Goal: Complete application form: Complete application form

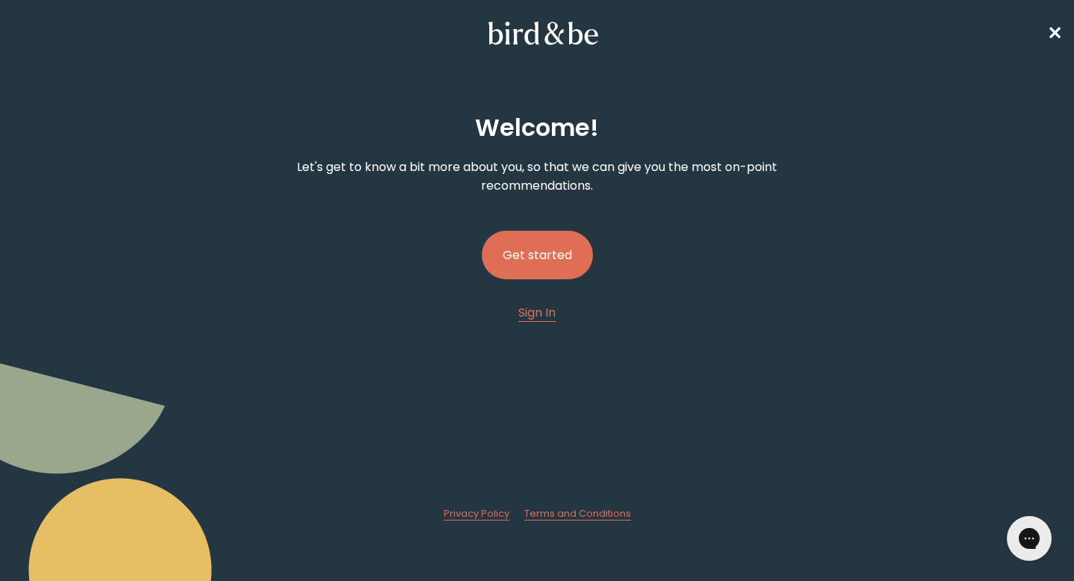
click at [545, 249] on button "Get started" at bounding box center [537, 255] width 111 height 48
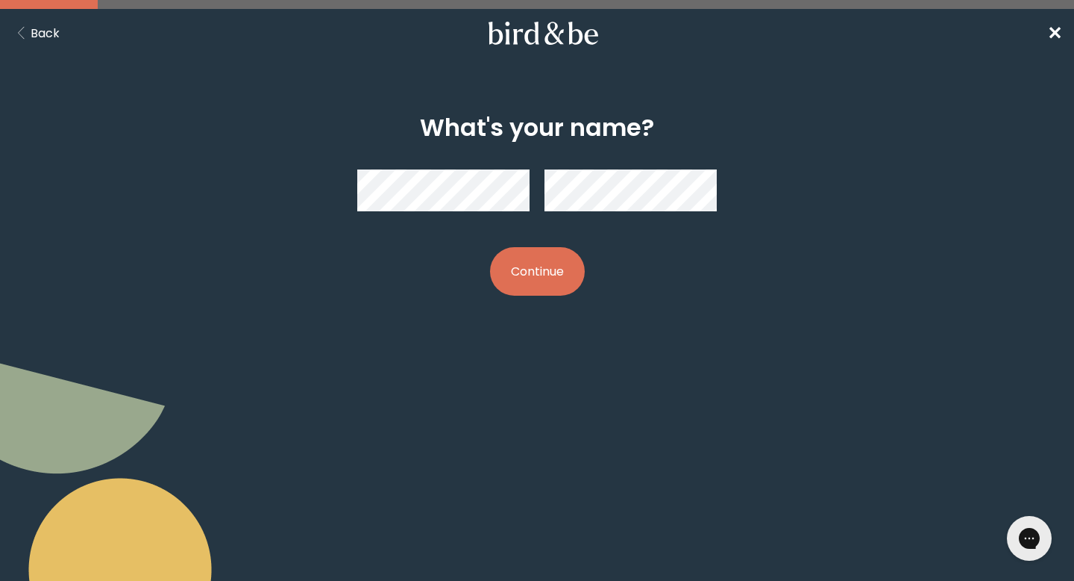
click at [522, 275] on button "Continue" at bounding box center [537, 271] width 95 height 48
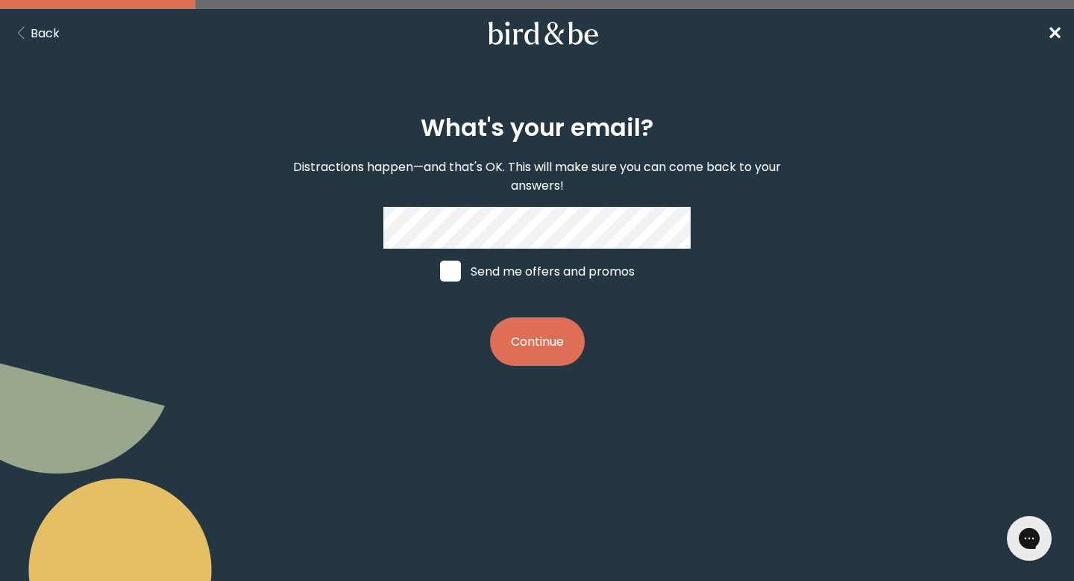
click at [860, 322] on div "What's your email? Distractions happen—and that's OK. This will make sure you c…" at bounding box center [537, 240] width 1074 height 324
click at [540, 346] on button "Continue" at bounding box center [537, 341] width 95 height 48
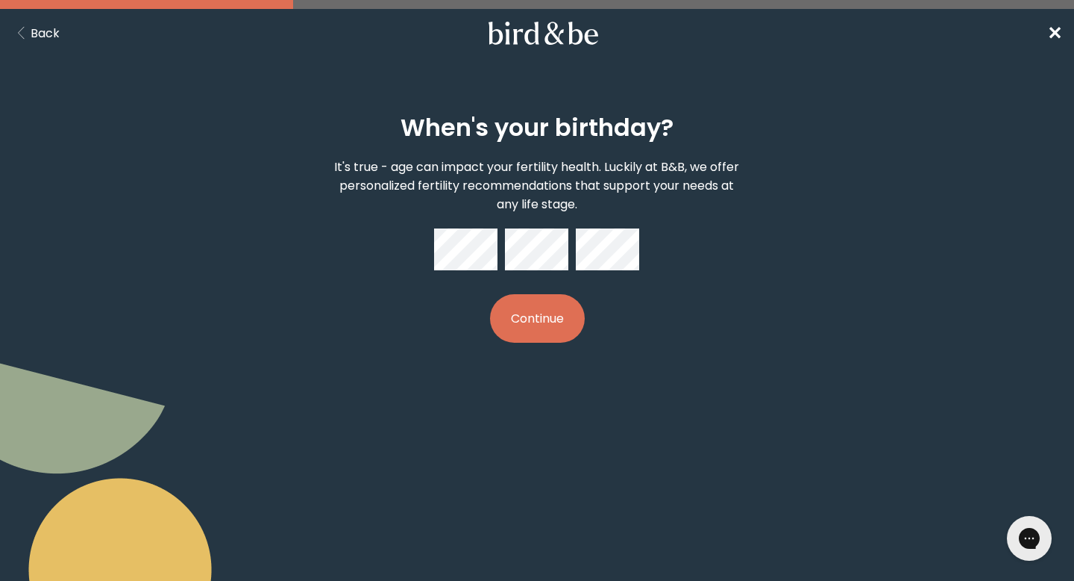
click at [549, 330] on button "Continue" at bounding box center [537, 318] width 95 height 48
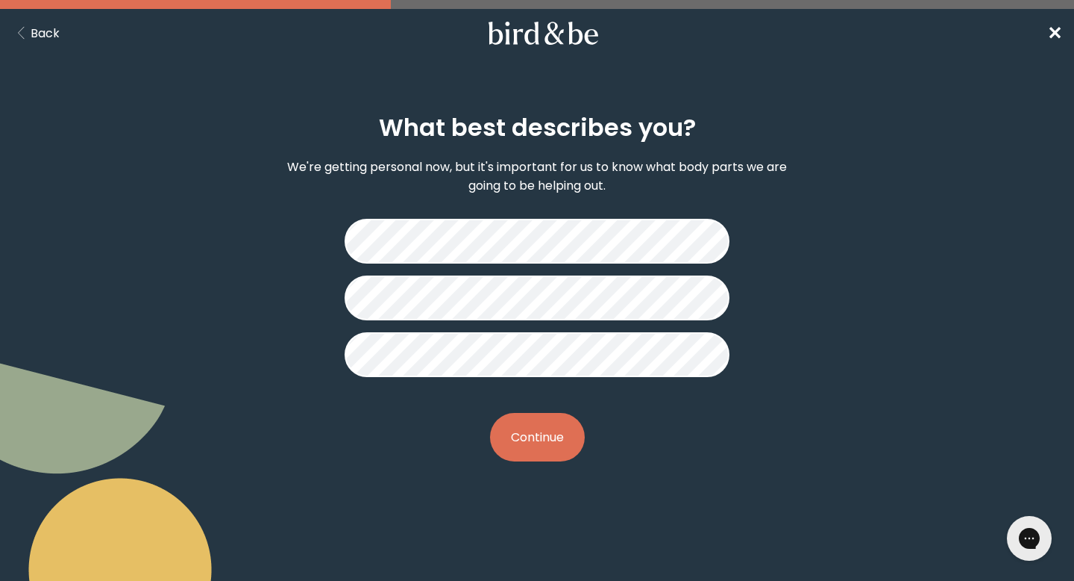
click at [553, 420] on button "Continue" at bounding box center [537, 437] width 95 height 48
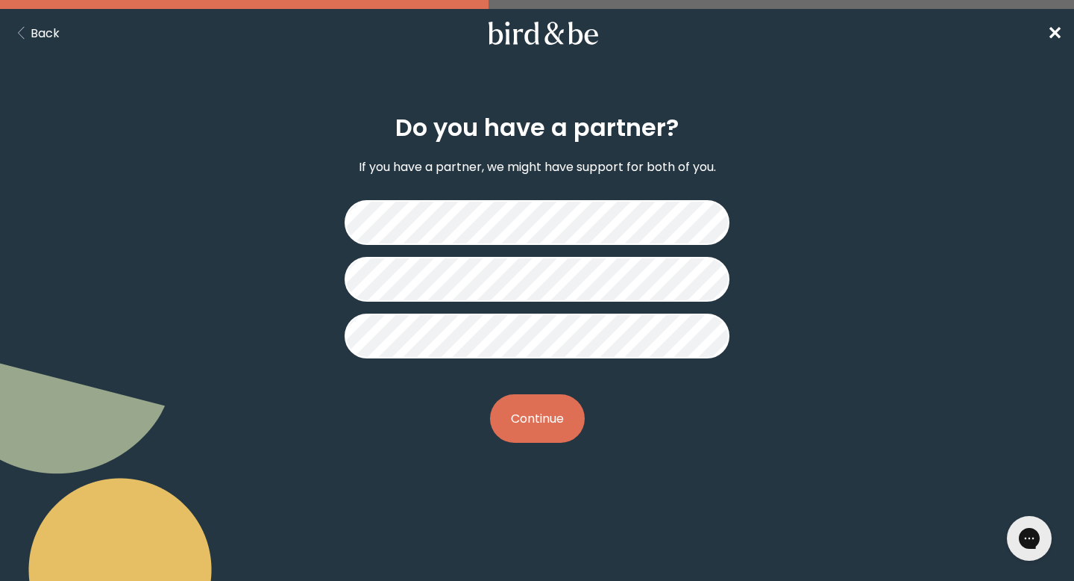
click at [547, 429] on button "Continue" at bounding box center [537, 418] width 95 height 48
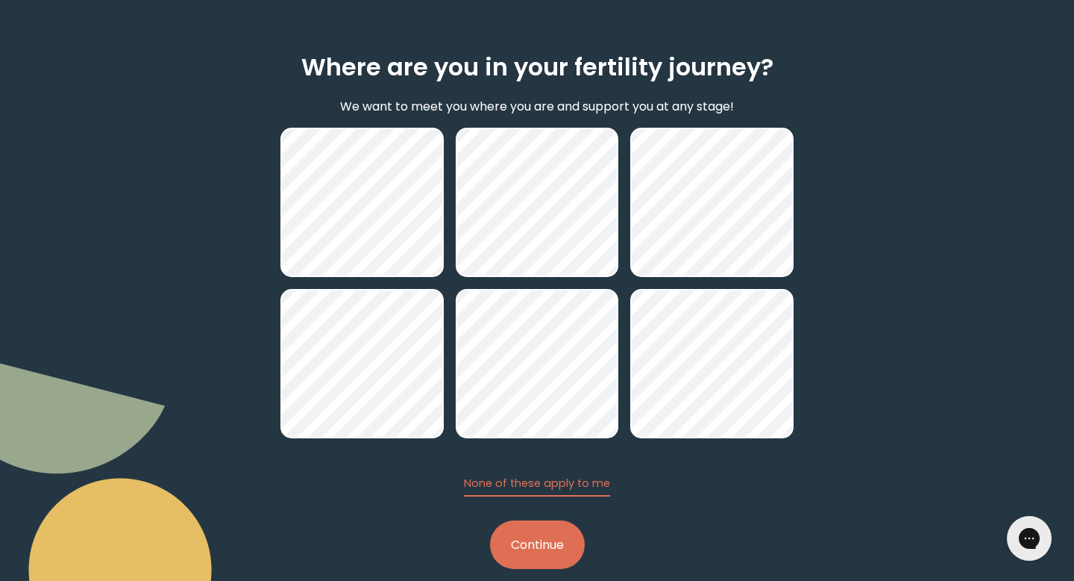
scroll to position [83, 0]
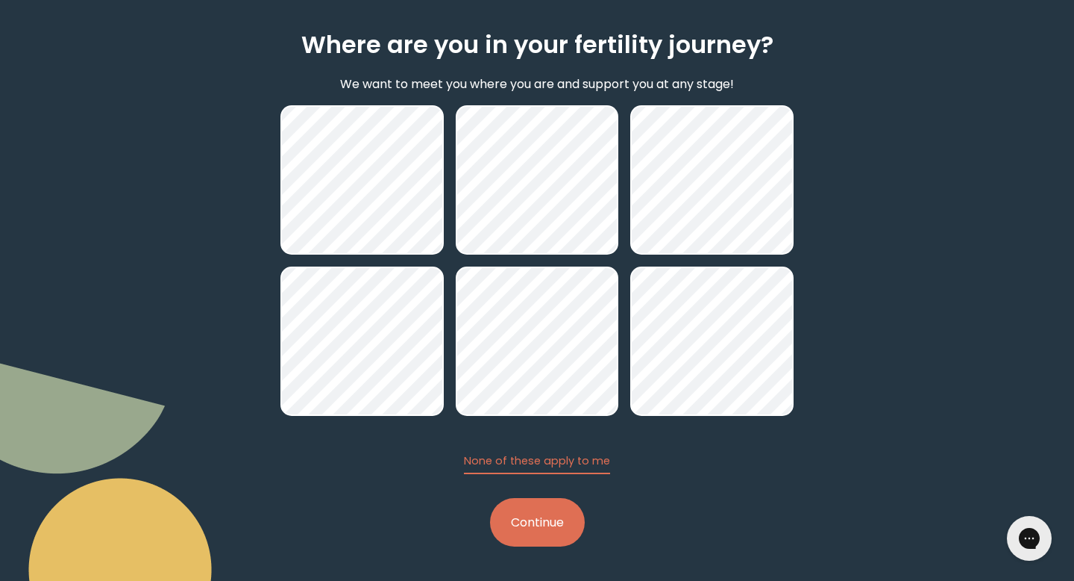
click at [504, 540] on button "Continue" at bounding box center [537, 522] width 95 height 48
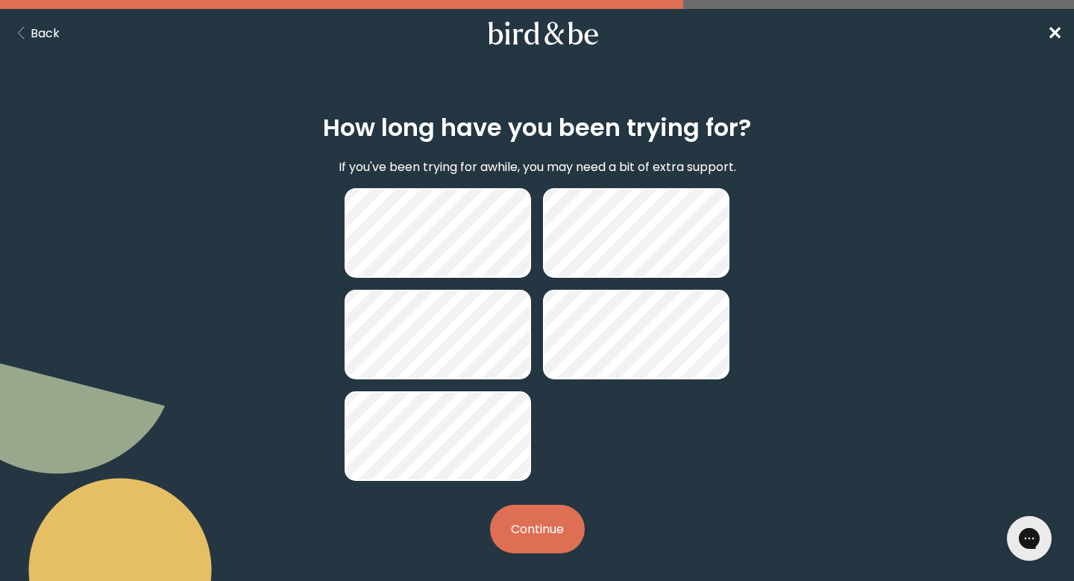
click at [565, 538] on button "Continue" at bounding box center [537, 528] width 95 height 48
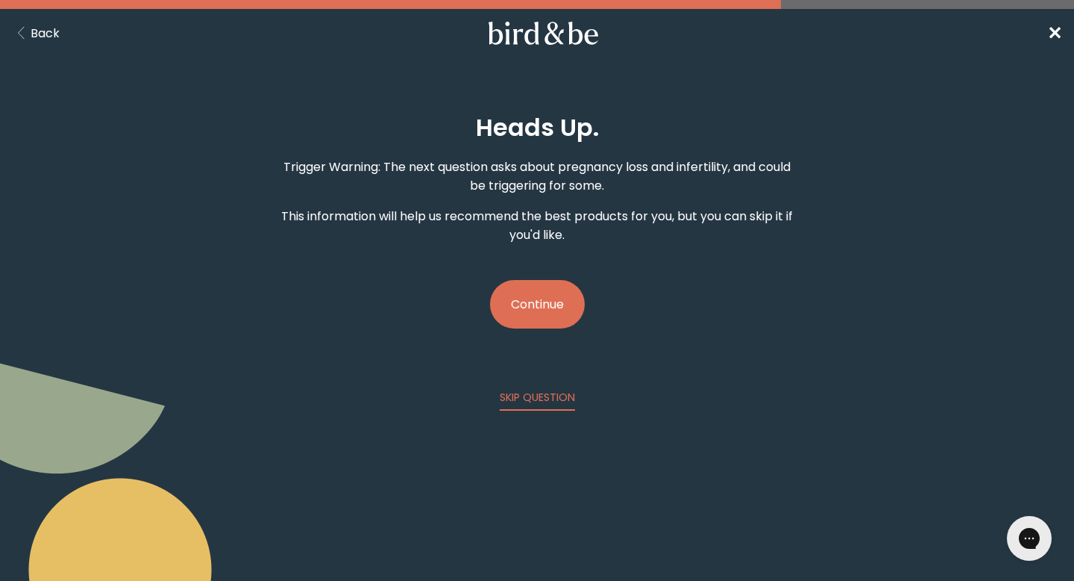
click at [553, 304] on button "Continue" at bounding box center [537, 304] width 95 height 48
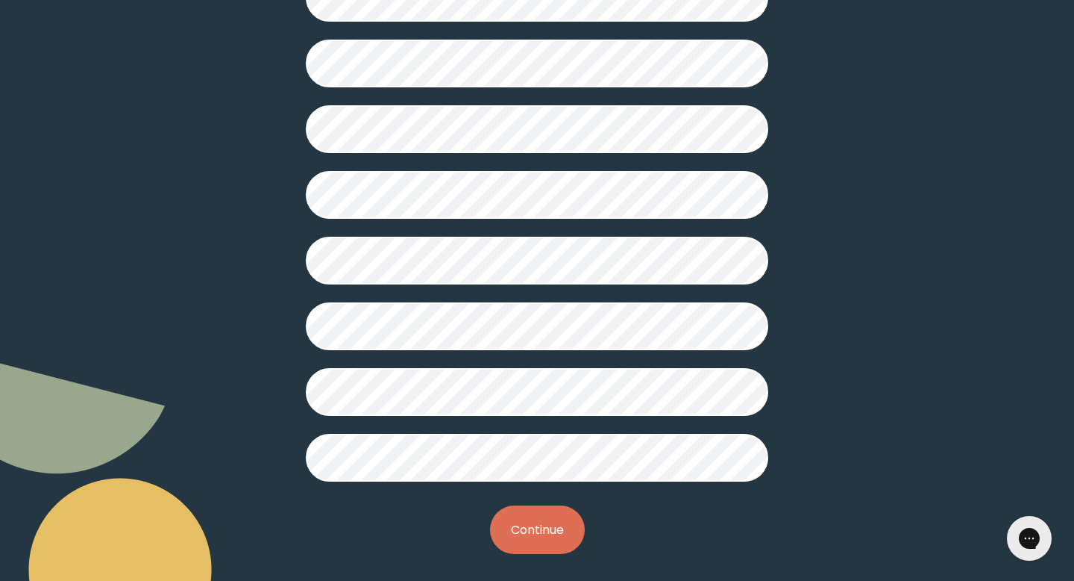
scroll to position [358, 0]
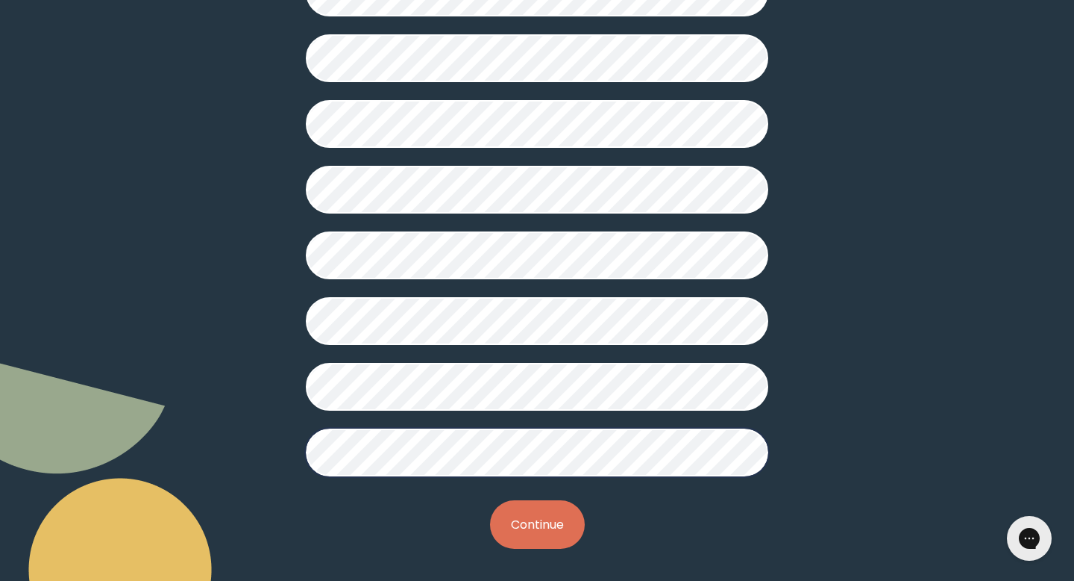
click at [543, 519] on button "Continue" at bounding box center [537, 524] width 95 height 48
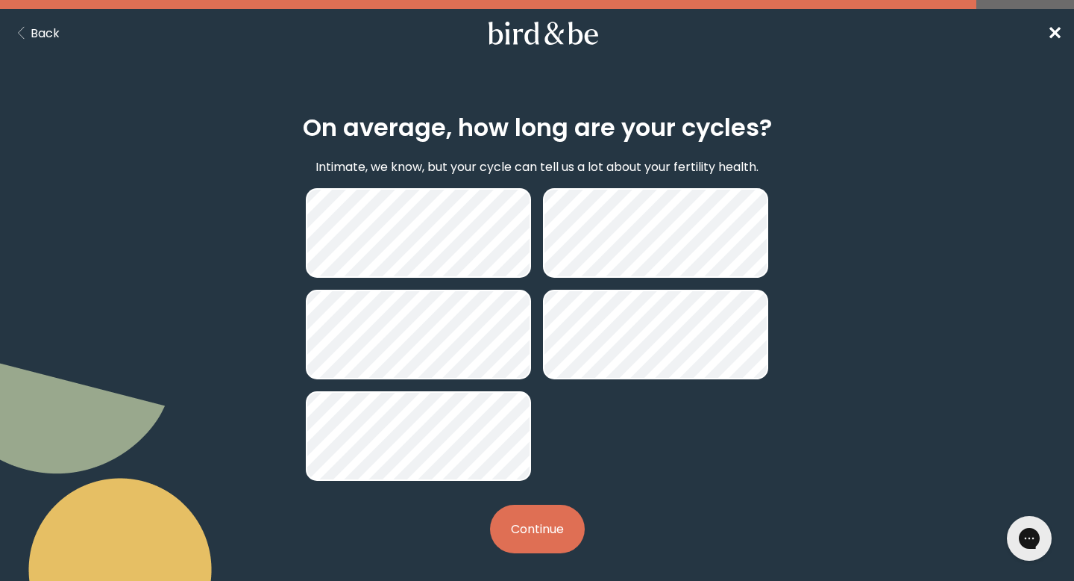
click at [560, 536] on button "Continue" at bounding box center [537, 528] width 95 height 48
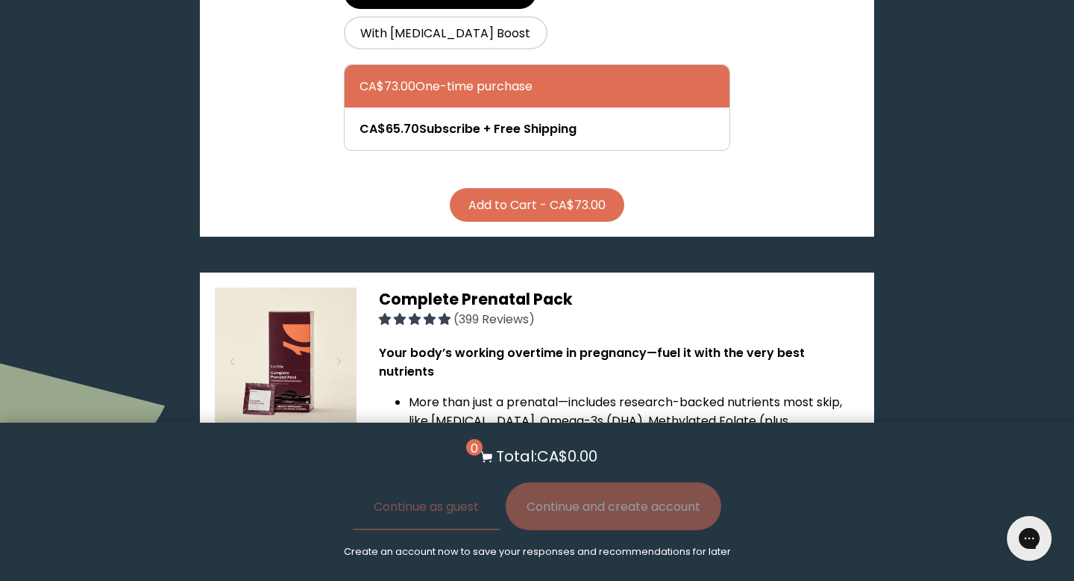
scroll to position [4297, 0]
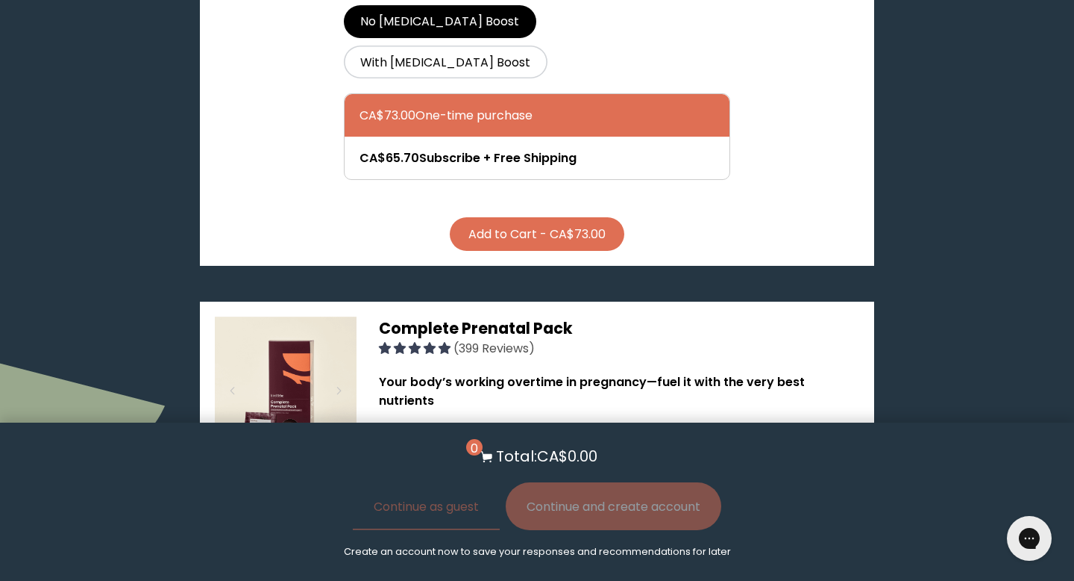
click at [421, 317] on span "Complete Prenatal Pack" at bounding box center [476, 328] width 194 height 22
click at [292, 316] on img at bounding box center [286, 387] width 142 height 142
click at [290, 316] on img at bounding box center [286, 387] width 142 height 142
click at [299, 316] on img at bounding box center [286, 387] width 142 height 142
click at [300, 316] on img at bounding box center [286, 387] width 142 height 142
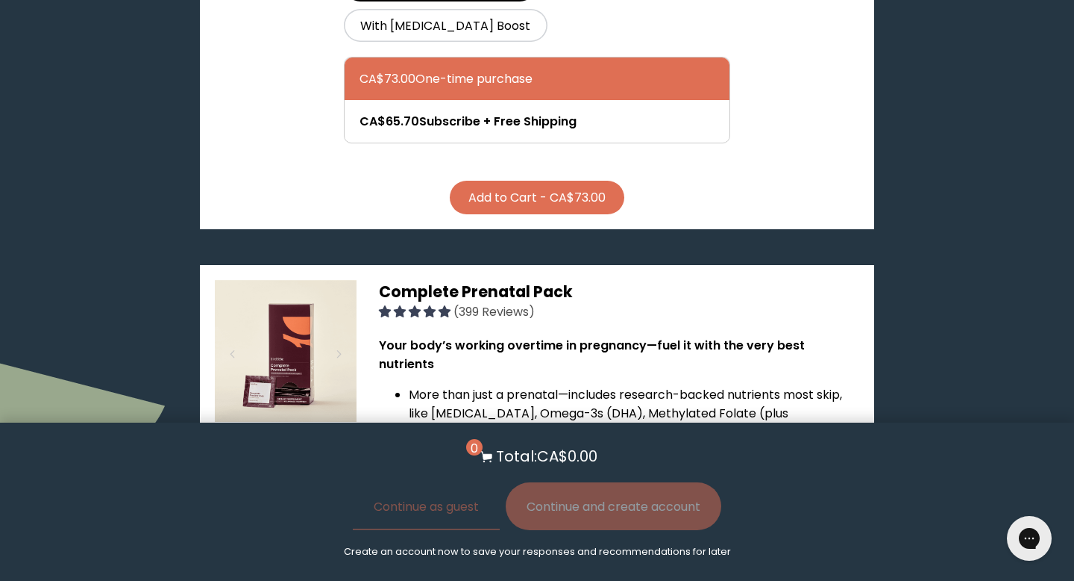
scroll to position [4339, 0]
